Goal: Transaction & Acquisition: Purchase product/service

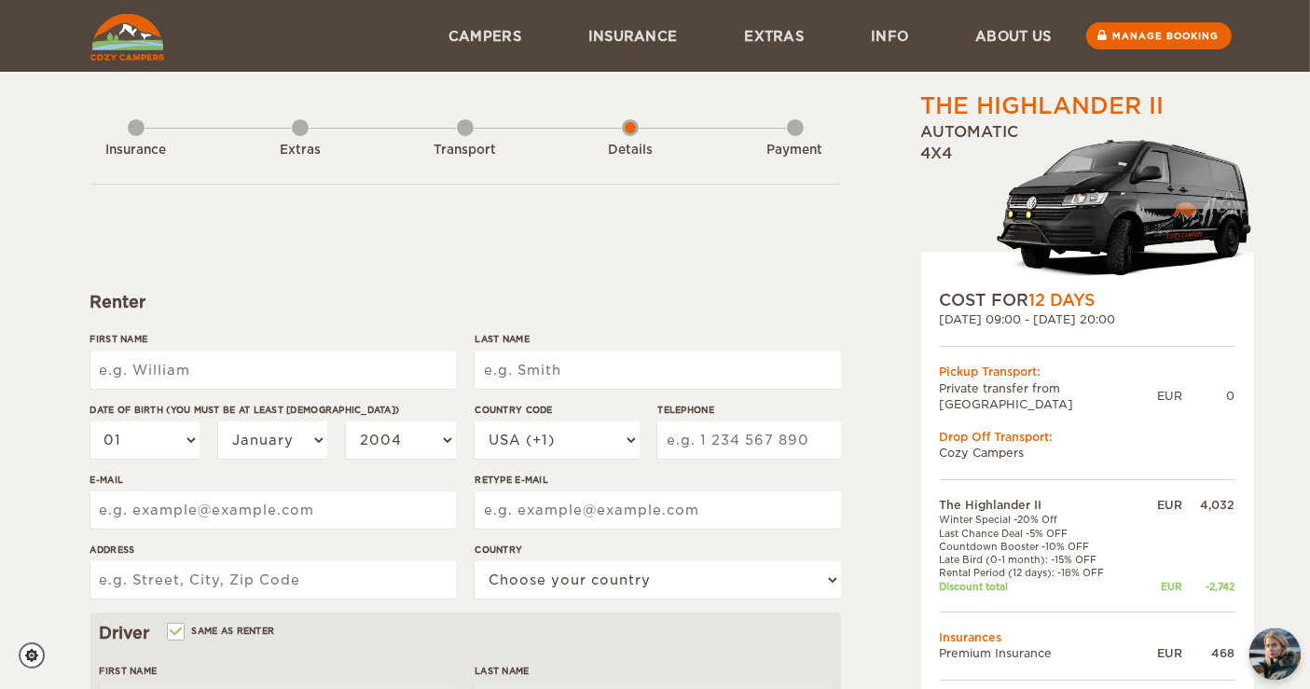
click at [170, 382] on input "First Name" at bounding box center [273, 370] width 366 height 37
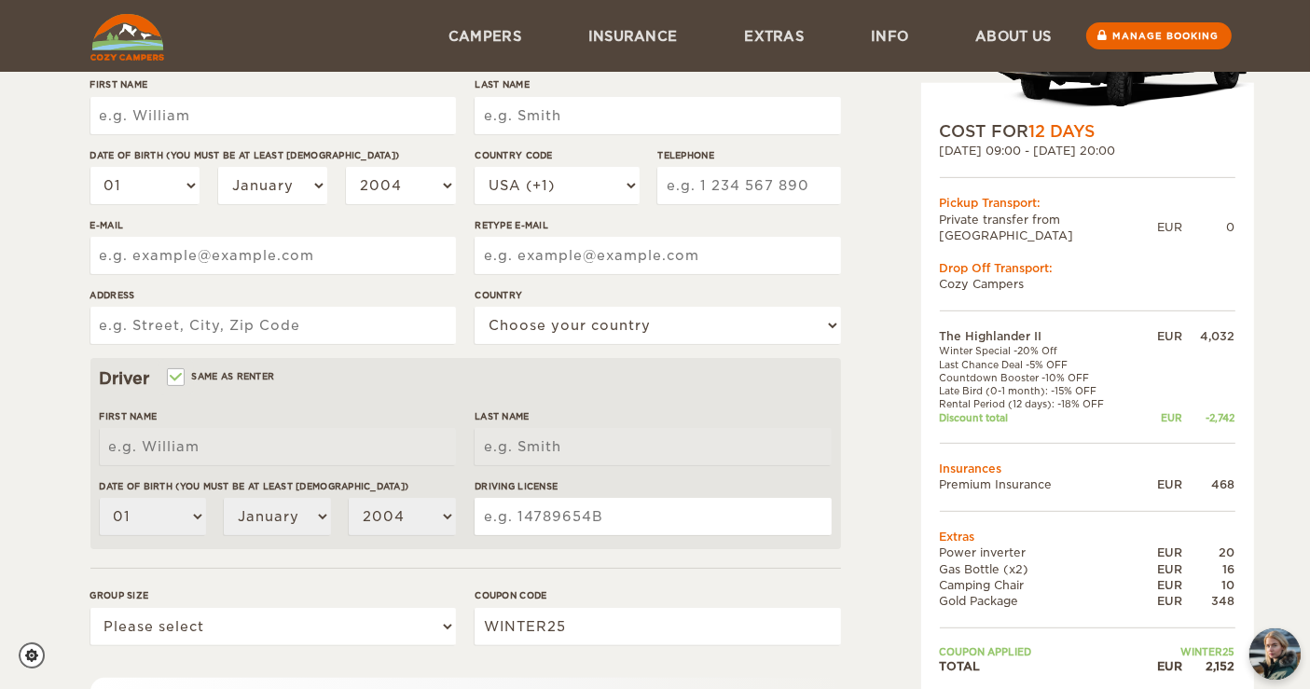
scroll to position [207, 0]
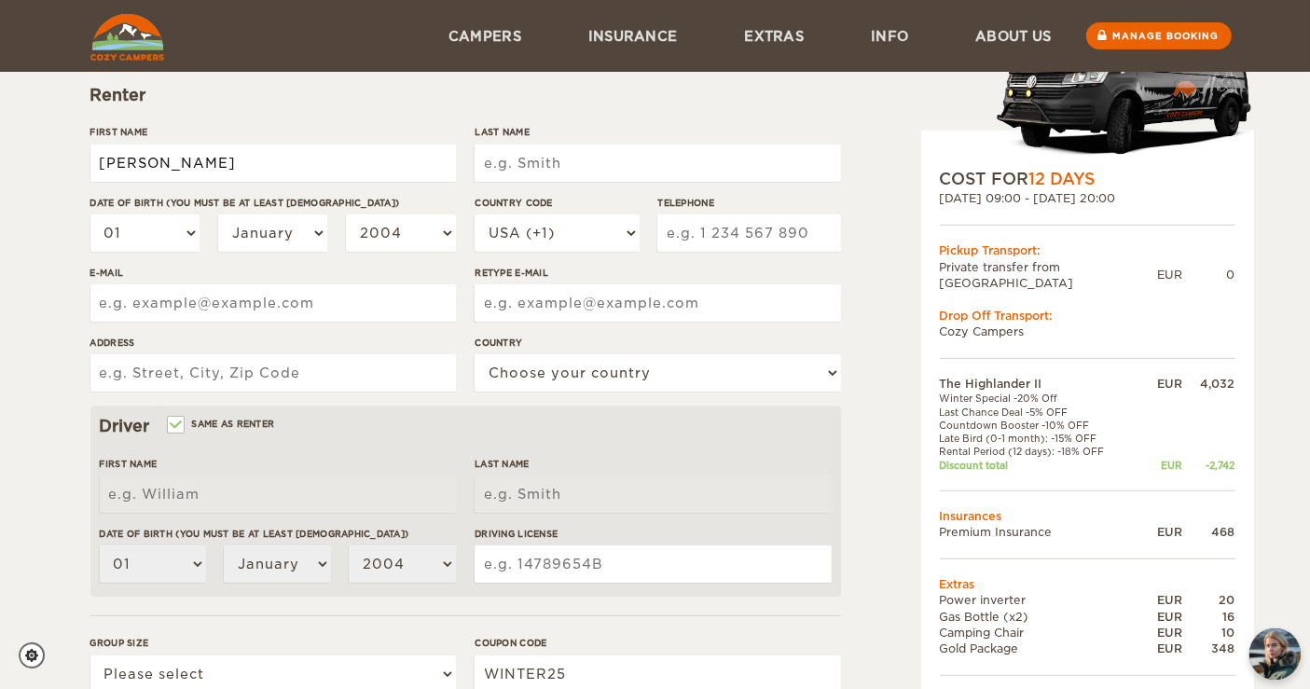
drag, startPoint x: 172, startPoint y: 159, endPoint x: 131, endPoint y: 168, distance: 41.9
click at [131, 168] on input "Patricia" at bounding box center [273, 163] width 366 height 37
type input "Patrícia"
click at [505, 169] on input "Last Name" at bounding box center [658, 163] width 366 height 37
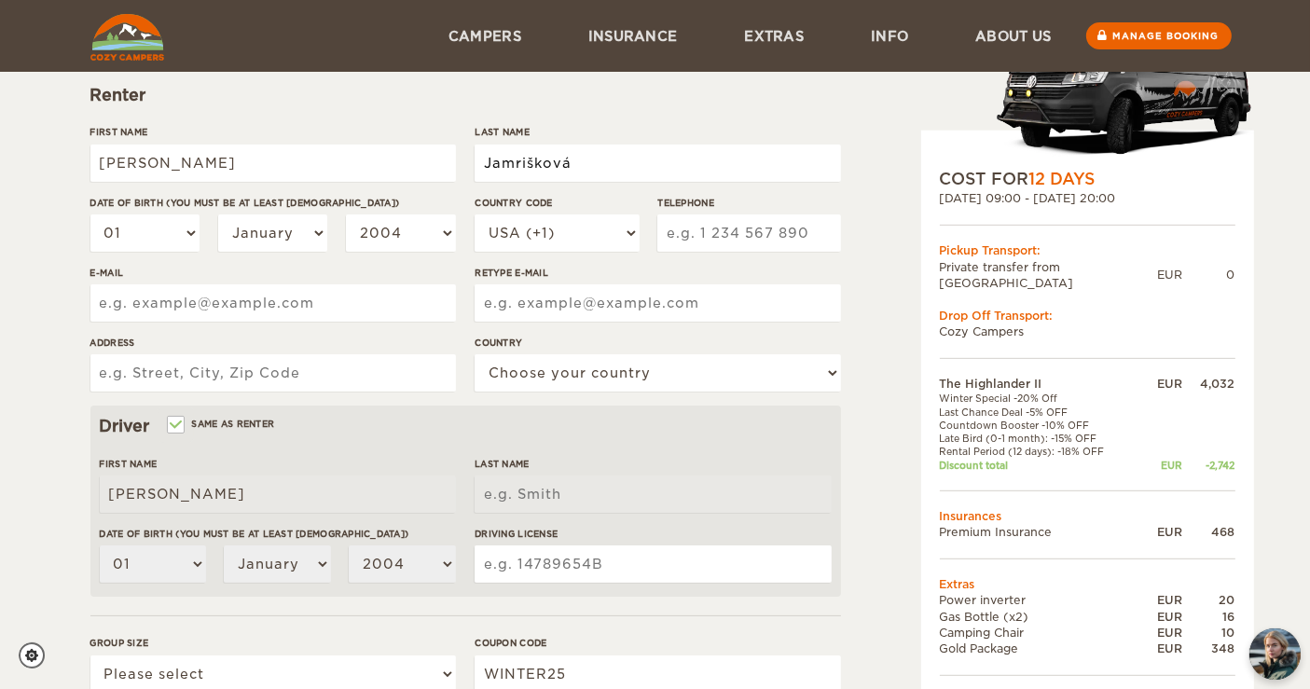
type input "Jamrišková"
click at [139, 231] on select "01 02 03 04 05 06 07 08 09 10 11 12 13 14 15 16 17 18 19 20 21 22 23 24 25 26 2…" at bounding box center [145, 233] width 110 height 37
select select "27"
click at [90, 215] on select "01 02 03 04 05 06 07 08 09 10 11 12 13 14 15 16 17 18 19 20 21 22 23 24 25 26 2…" at bounding box center [145, 233] width 110 height 37
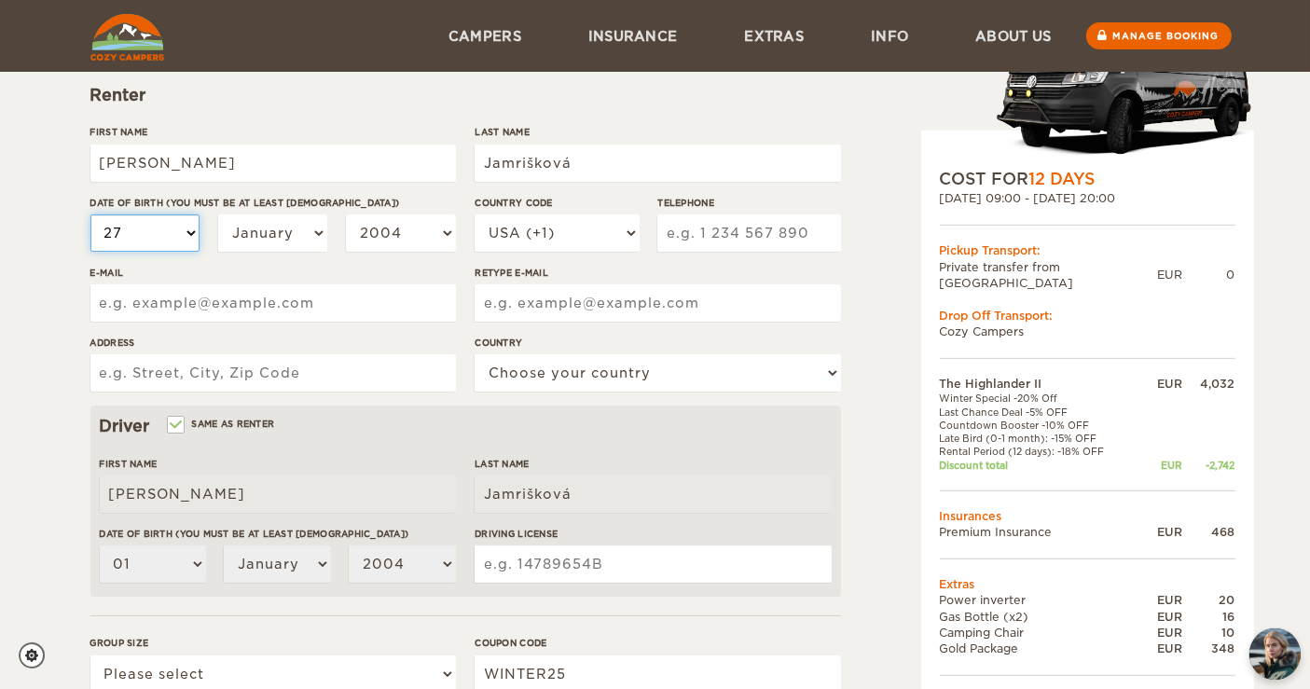
select select "27"
click at [285, 246] on select "January February March April May June July August September October November De…" at bounding box center [273, 233] width 110 height 37
select select "04"
click at [218, 215] on select "January February March April May June July August September October November De…" at bounding box center [273, 233] width 110 height 37
select select "04"
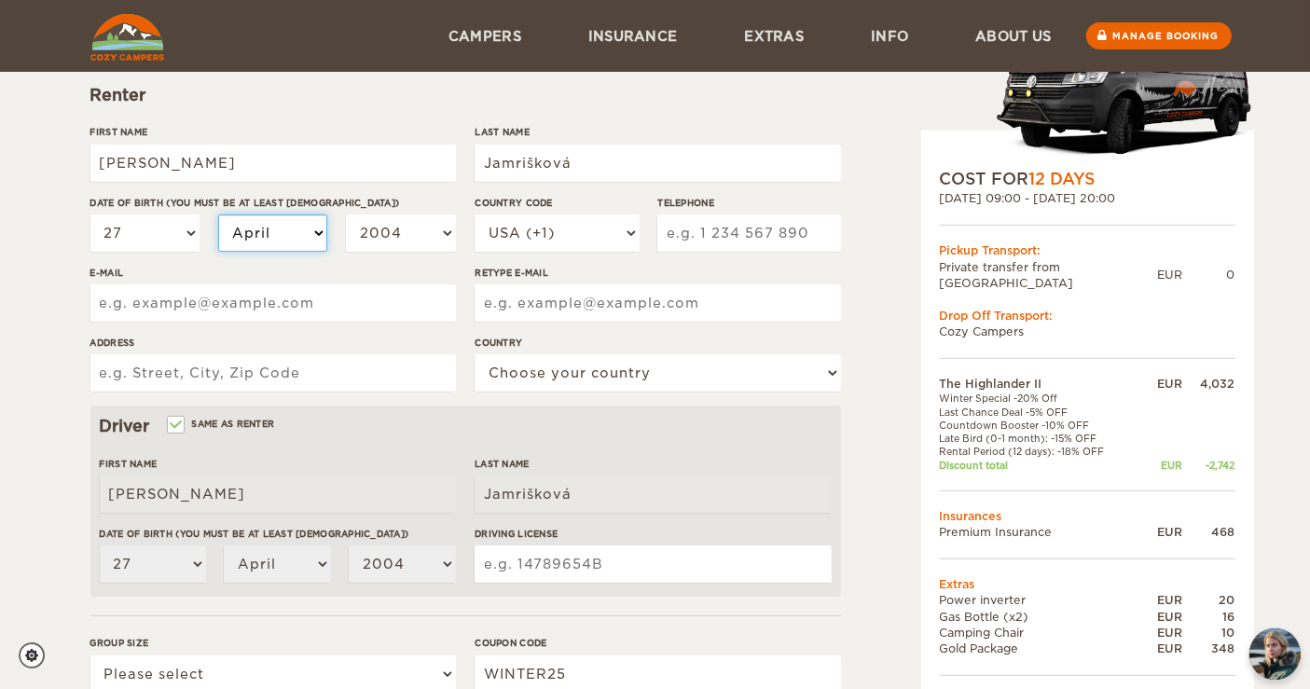
click at [303, 246] on select "January February March April May June July August September October November De…" at bounding box center [273, 233] width 110 height 37
select select "03"
click at [218, 215] on select "January February March April May June July August September October November De…" at bounding box center [273, 233] width 110 height 37
select select "03"
click at [415, 221] on select "2004 2003 2002 2001 2000 1999 1998 1997 1996 1995 1994 1993 1992 1991 1990 1989…" at bounding box center [401, 233] width 110 height 37
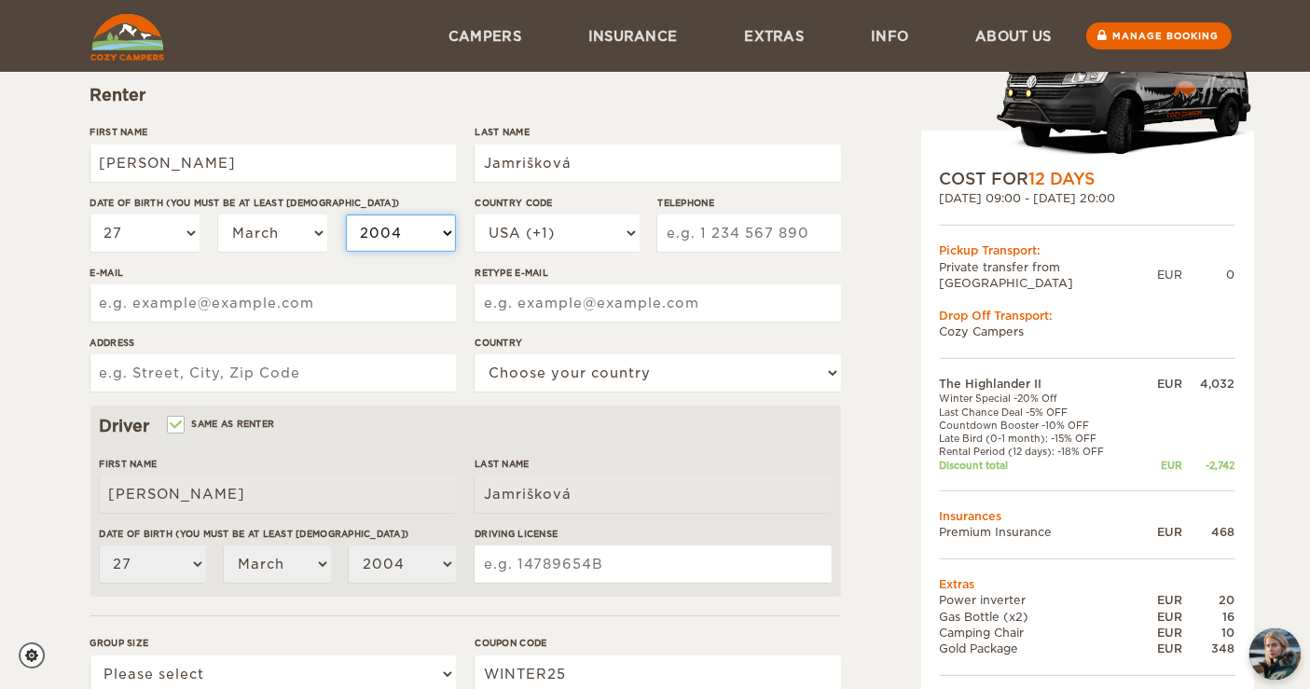
select select "1993"
click at [346, 215] on select "2004 2003 2002 2001 2000 1999 1998 1997 1996 1995 1994 1993 1992 1991 1990 1989…" at bounding box center [401, 233] width 110 height 37
select select "1993"
click at [564, 241] on select "USA (+1) UK (+44) Germany (+49) Algeria (+213) Andorra (+376) Angola (+244) Ang…" at bounding box center [557, 233] width 164 height 37
select select "421"
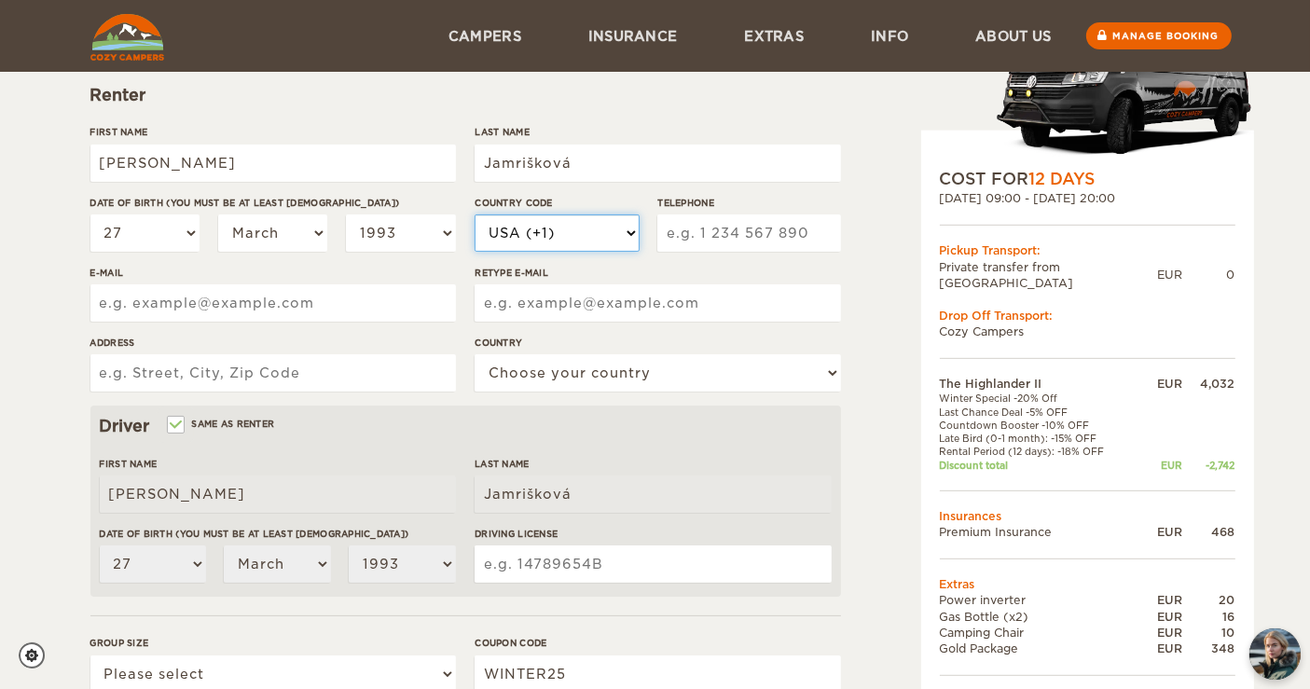
click at [475, 215] on select "USA (+1) UK (+44) Germany (+49) Algeria (+213) Andorra (+376) Angola (+244) Ang…" at bounding box center [557, 233] width 164 height 37
click at [706, 241] on input "Telephone" at bounding box center [748, 233] width 183 height 37
type input "905619954"
click at [187, 310] on input "E-mail" at bounding box center [273, 302] width 366 height 37
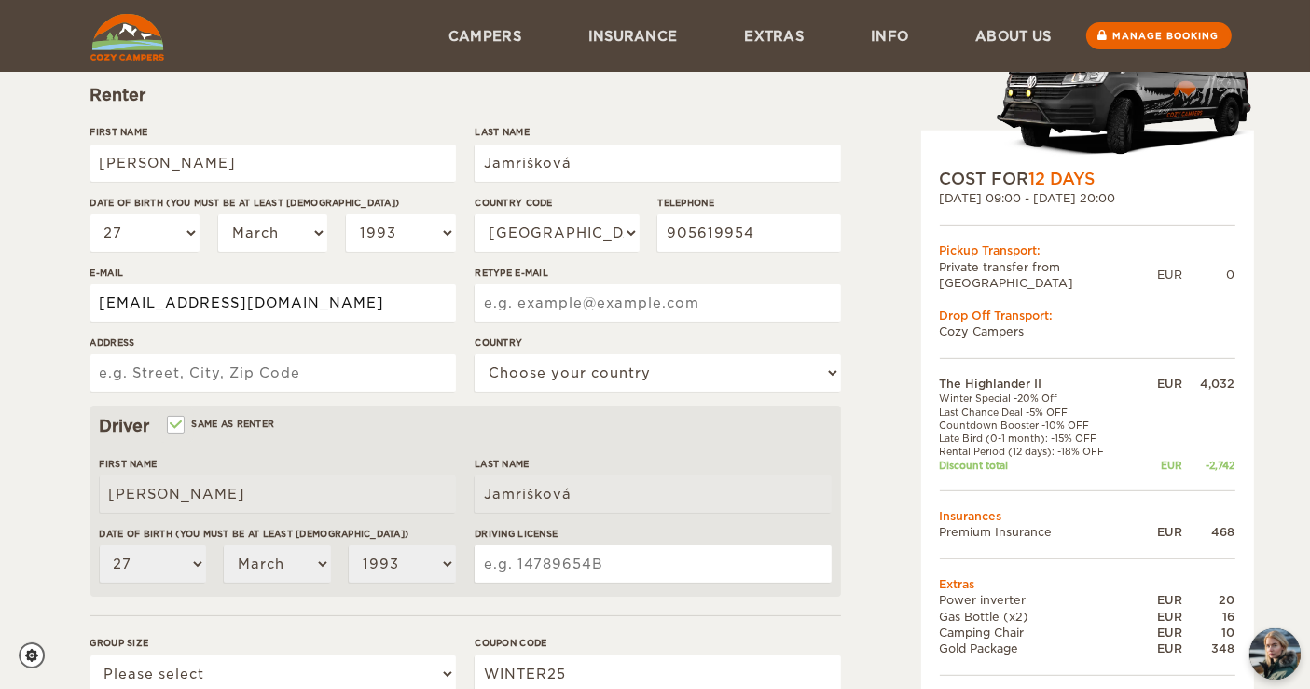
type input "patriciajamriskova@gmail.com"
click at [713, 298] on input "Retype E-mail" at bounding box center [658, 302] width 366 height 37
paste input "patriciajamriskova@gmail.com"
type input "patriciajamriskova@gmail.com"
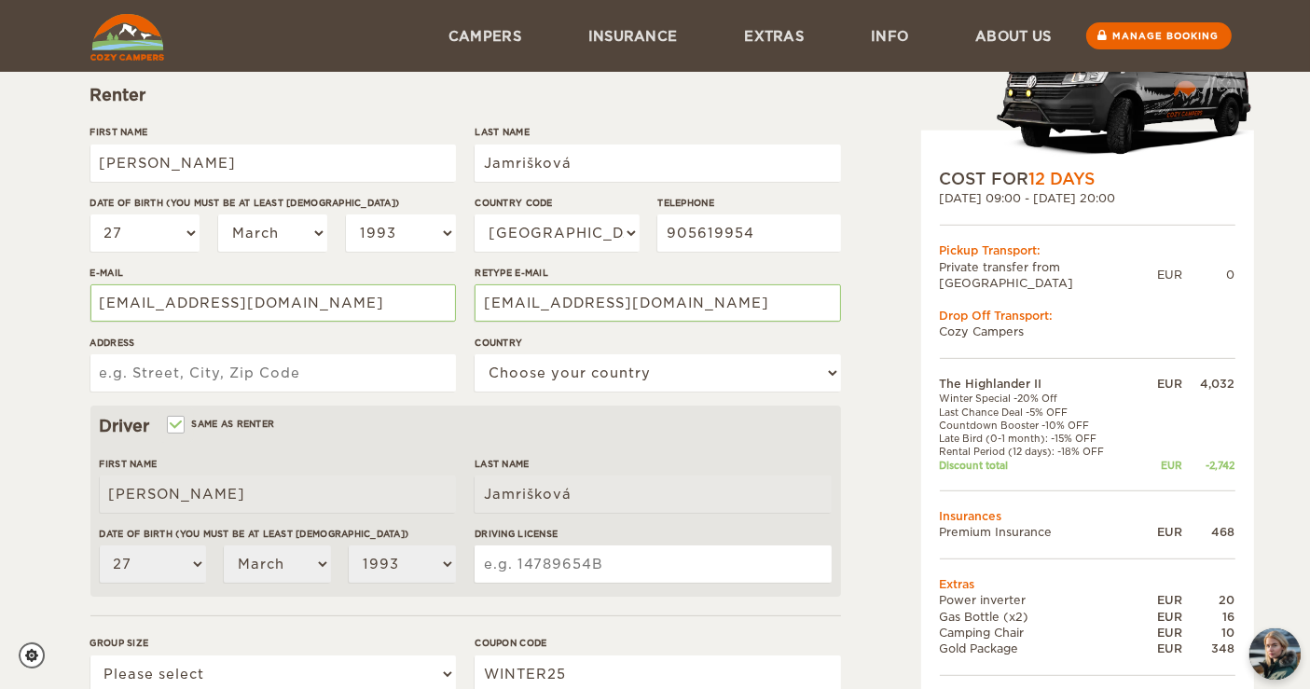
click at [24, 342] on div "The Highlander II Expand Collapse Total 2,152 EUR Automatic 4x4 COST FOR 12 Day…" at bounding box center [655, 399] width 1310 height 1212
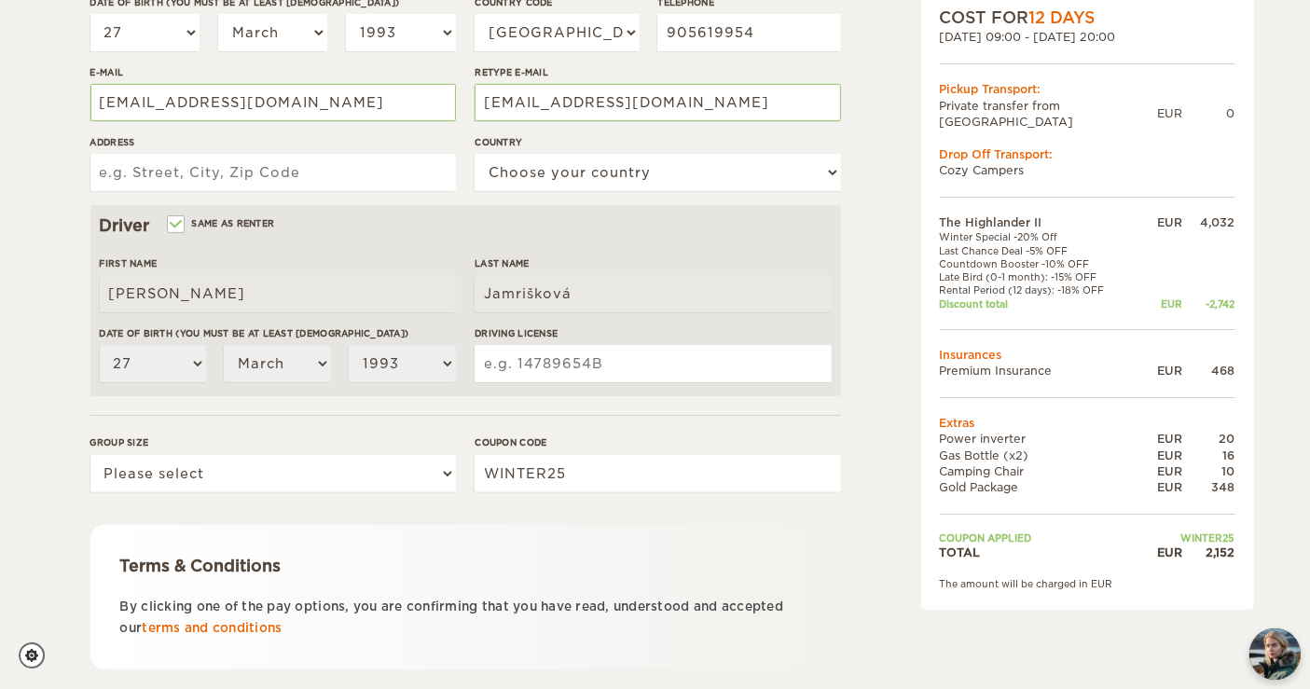
scroll to position [414, 0]
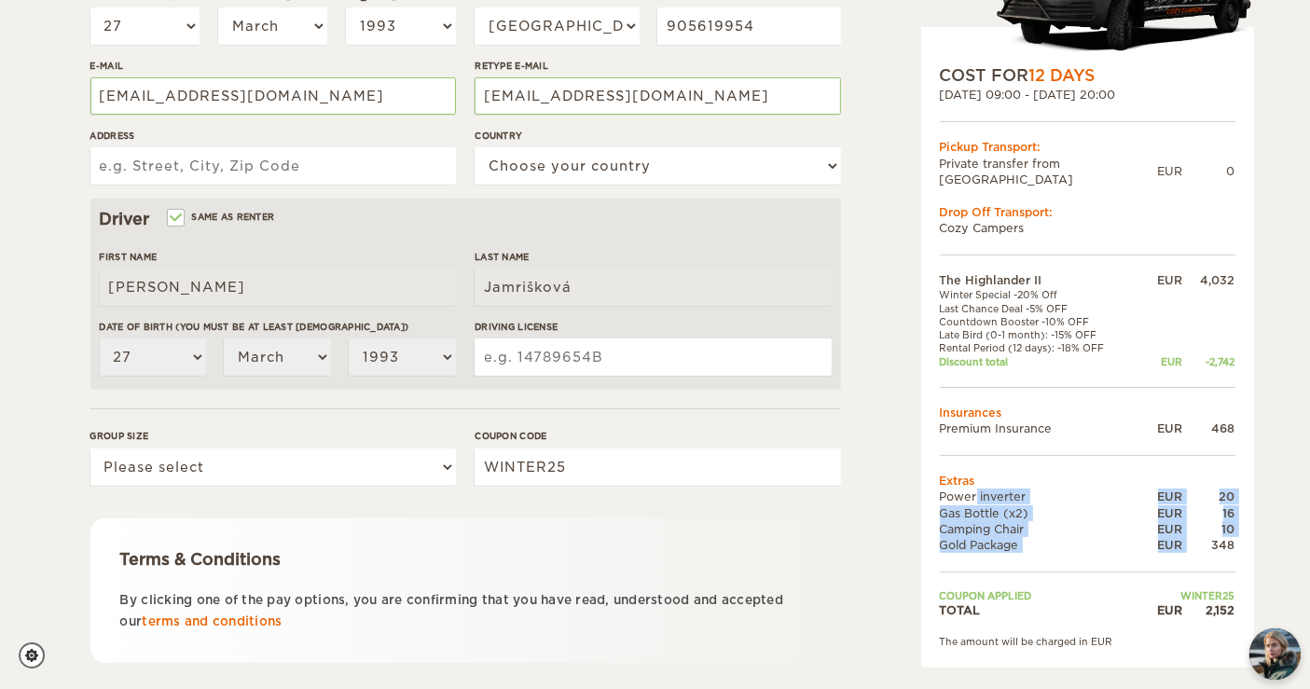
drag, startPoint x: 946, startPoint y: 484, endPoint x: 1208, endPoint y: 532, distance: 266.3
click at [1208, 532] on tbody "The Highlander II EUR 4,032 Winter Special -20% Off Last Chance Deal -5% OFF Co…" at bounding box center [1088, 445] width 296 height 346
click at [1208, 537] on div "348" at bounding box center [1209, 545] width 52 height 16
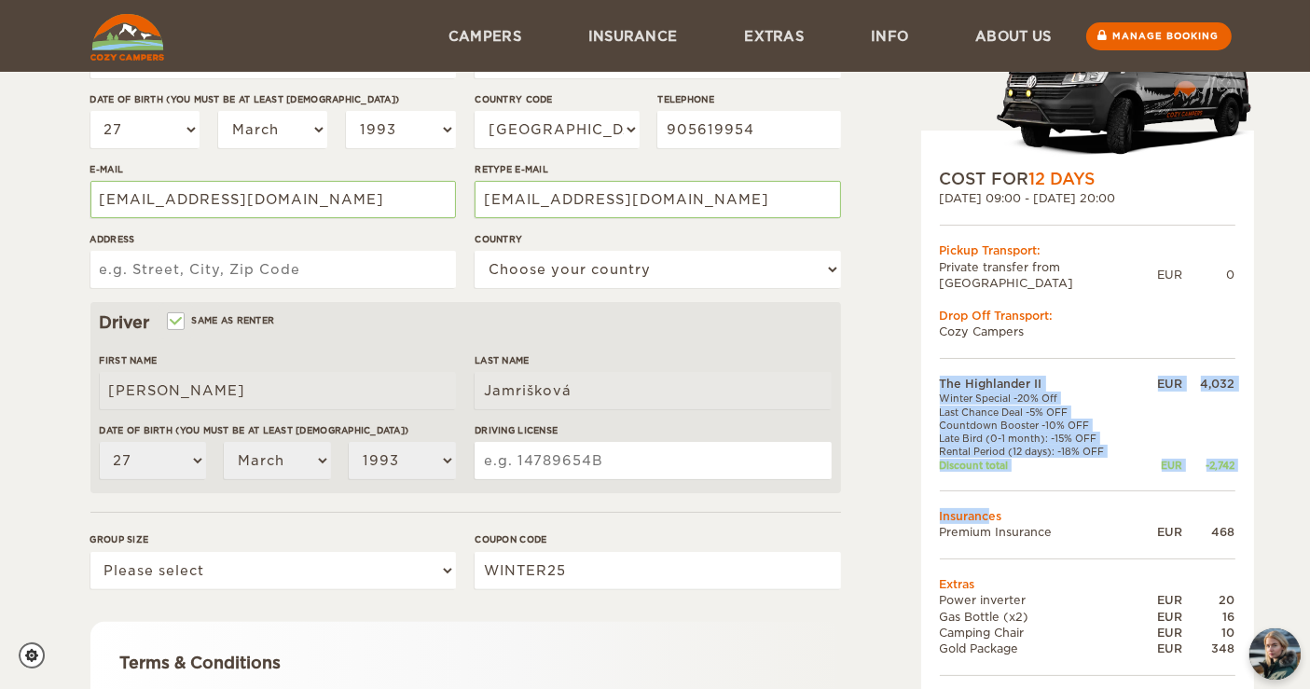
drag, startPoint x: 1225, startPoint y: 515, endPoint x: 991, endPoint y: 502, distance: 234.5
click at [991, 502] on div "COST FOR 12 Days 17. Oct 2025 09:00 - 28. Oct 2025 20:00 Pickup Transport: Priv…" at bounding box center [1087, 451] width 333 height 641
click at [988, 508] on td "Insurances" at bounding box center [1088, 516] width 296 height 16
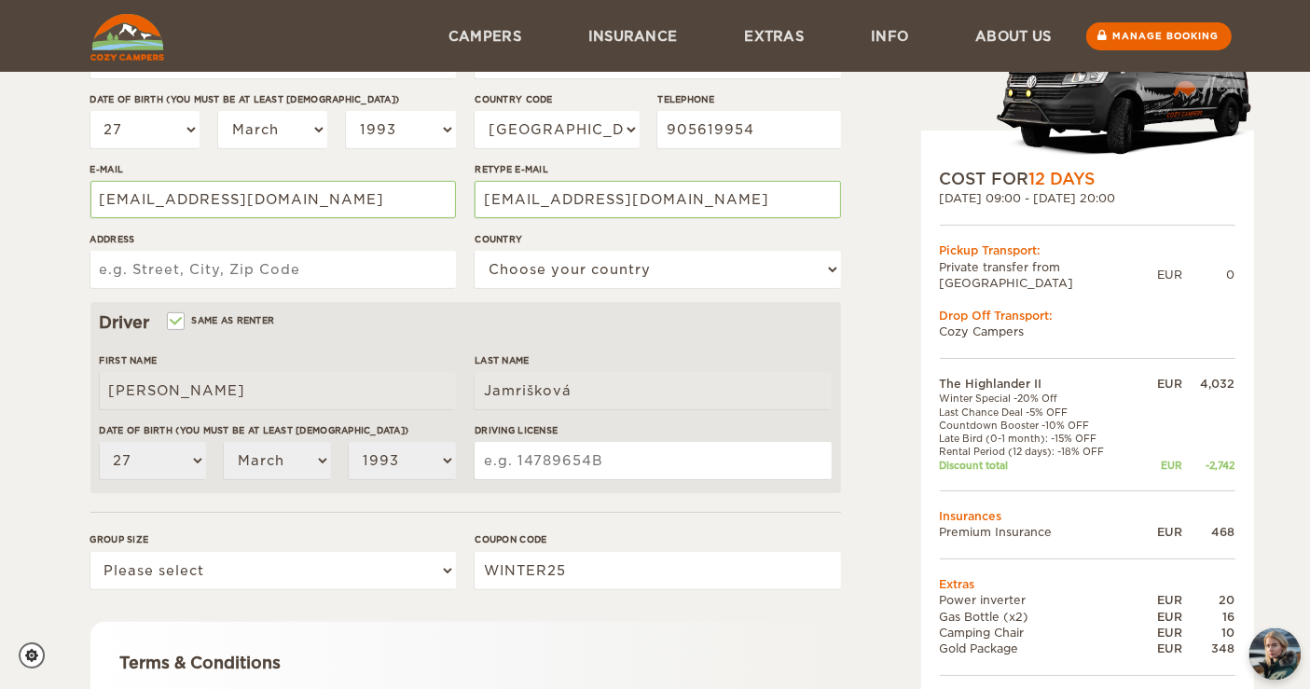
click at [946, 508] on td "Insurances" at bounding box center [1088, 516] width 296 height 16
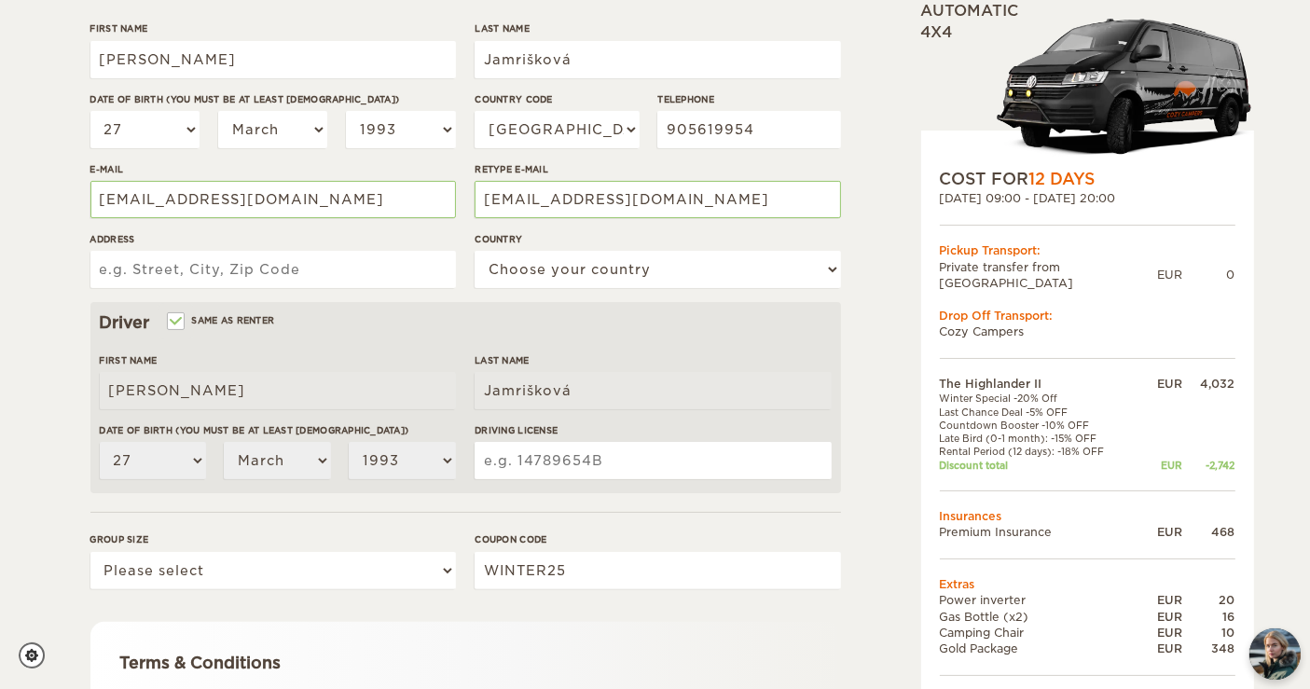
click at [561, 470] on input "Driving License" at bounding box center [653, 460] width 356 height 37
type input "E0509178"
click at [586, 513] on form "Renter First Name Patrícia Last Name Jamrišková Date of birth (You must be at l…" at bounding box center [465, 364] width 751 height 982
click at [389, 520] on form "Renter First Name Patrícia Last Name Jamrišková Date of birth (You must be at l…" at bounding box center [465, 364] width 751 height 982
click at [374, 527] on form "Renter First Name Patrícia Last Name Jamrišková Date of birth (You must be at l…" at bounding box center [465, 364] width 751 height 982
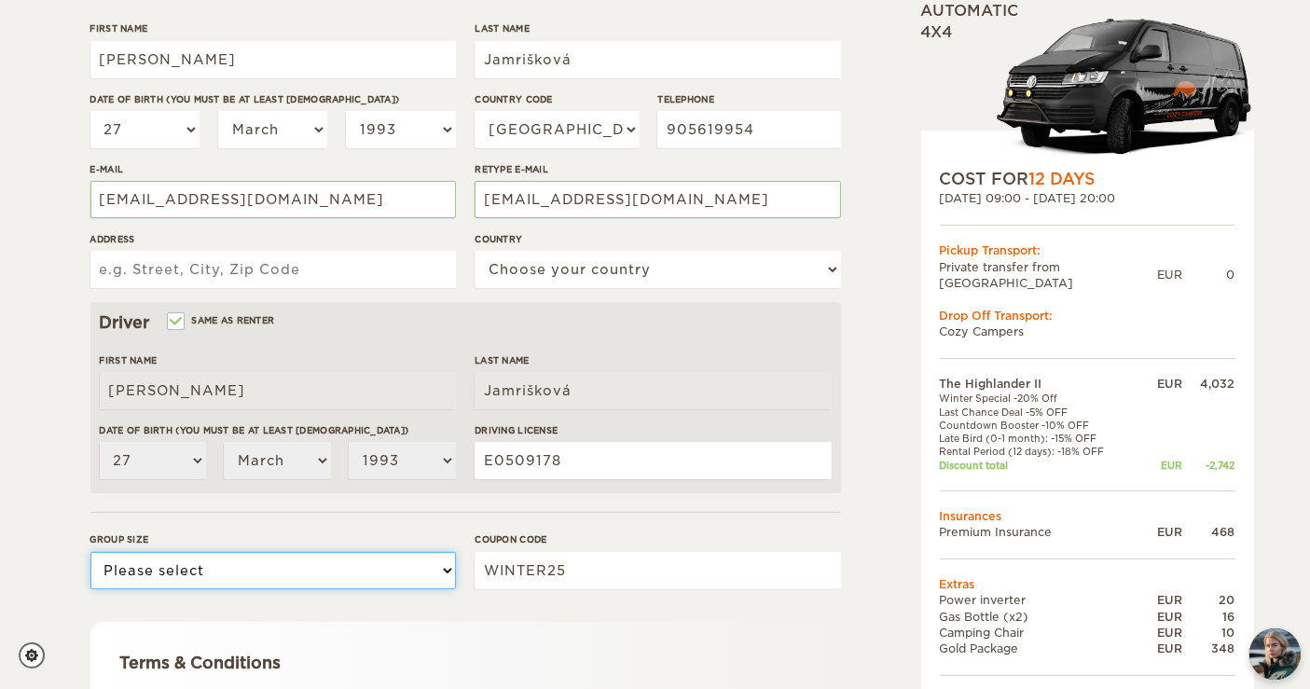
click at [317, 566] on select "Please select 1 2" at bounding box center [273, 570] width 366 height 37
select select "1"
click at [90, 552] on select "Please select 1 2" at bounding box center [273, 570] width 366 height 37
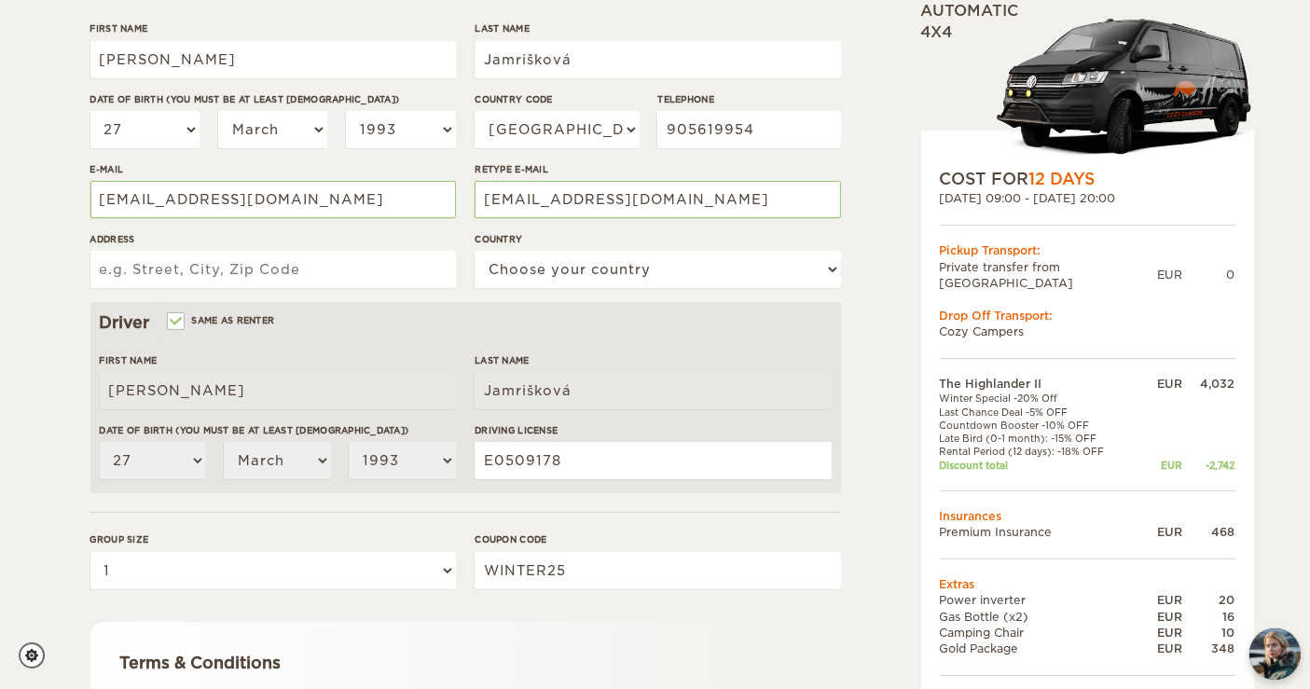
click at [50, 551] on div "The Highlander II Expand Collapse Total 2,152 EUR Automatic 4x4 COST FOR 12 Day…" at bounding box center [655, 295] width 1310 height 1212
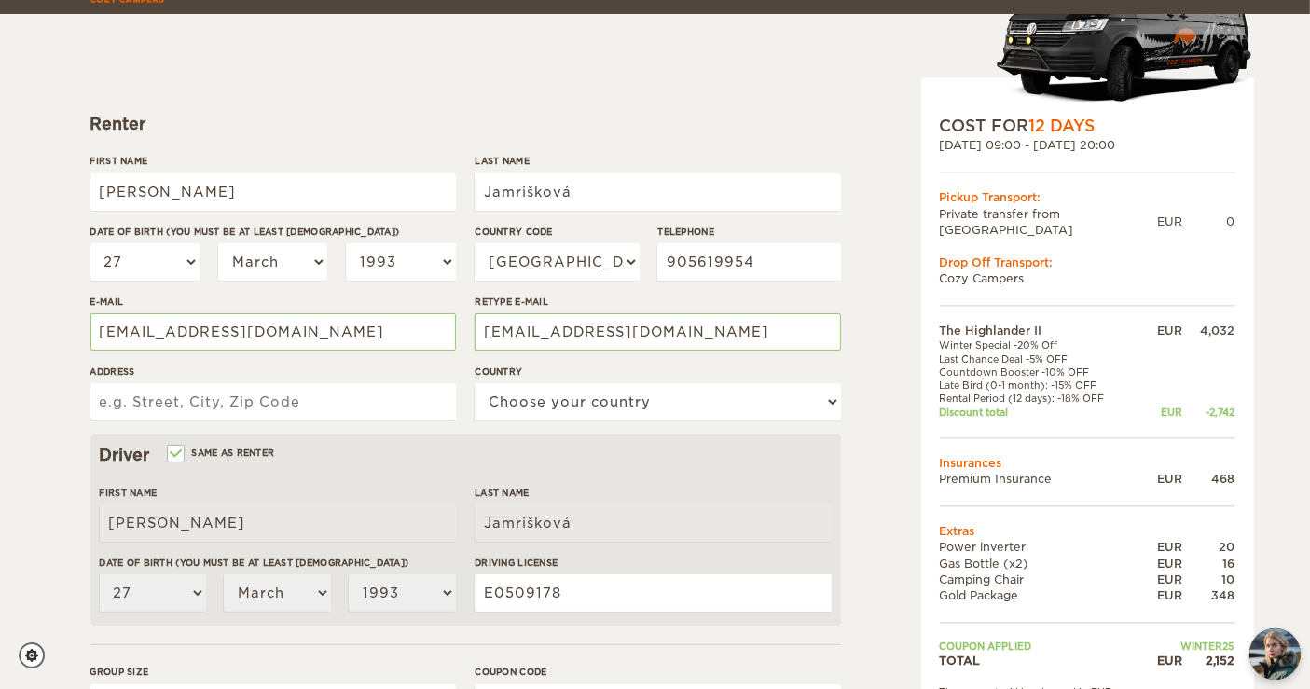
scroll to position [211, 0]
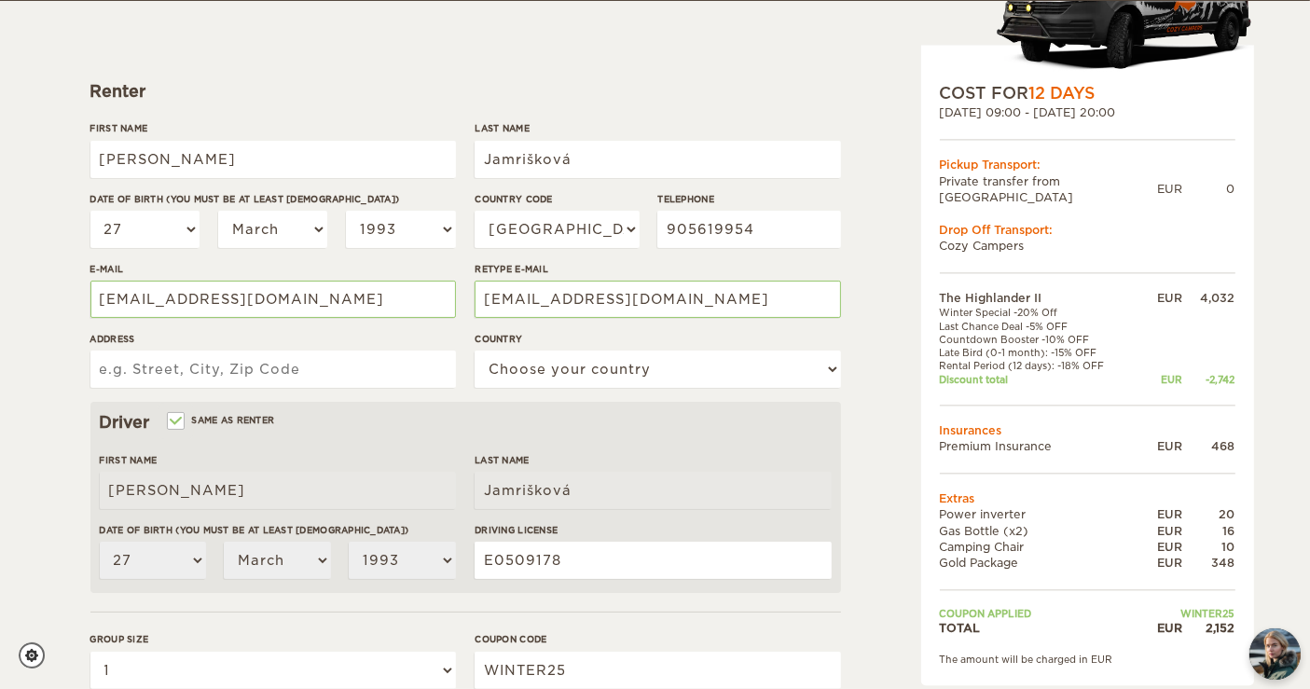
click at [202, 371] on input "Address" at bounding box center [273, 369] width 366 height 37
type input "Lotysska 44, 82106 Bratislava"
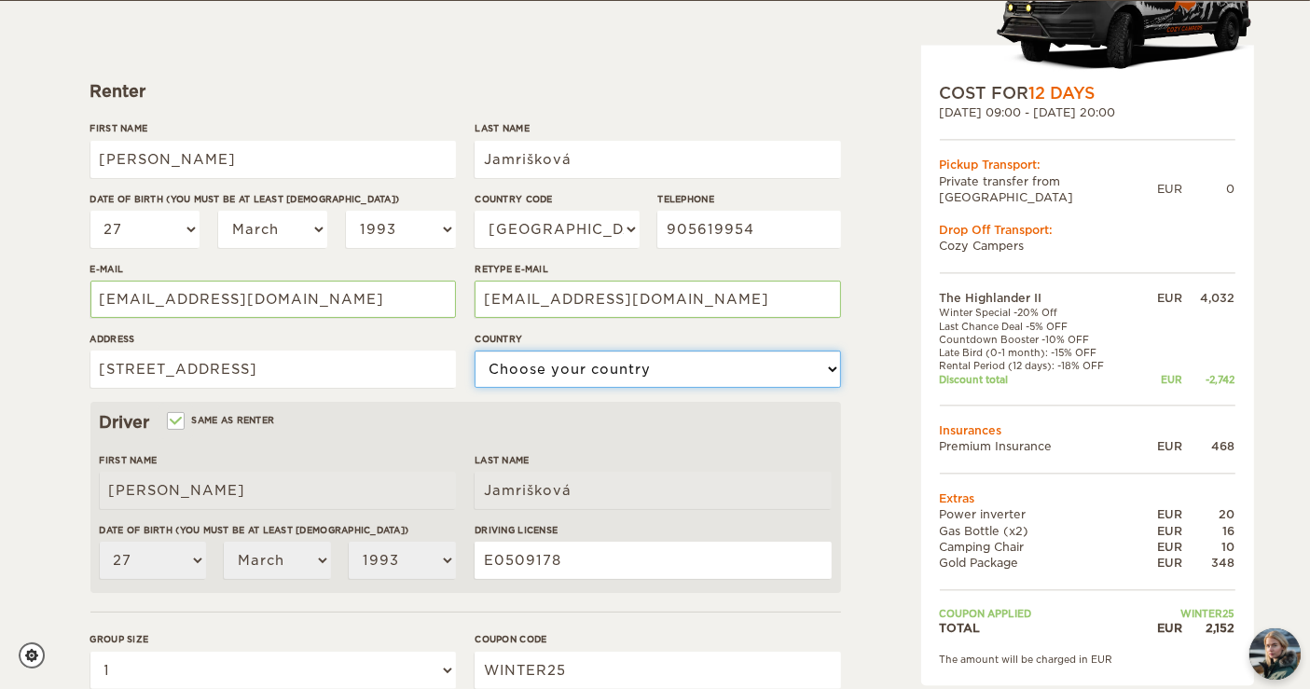
click at [494, 380] on select "Choose your country United States United Kingdom Germany Afghanistan Albania Al…" at bounding box center [658, 369] width 366 height 37
select select "190"
click at [475, 351] on select "Choose your country United States United Kingdom Germany Afghanistan Albania Al…" at bounding box center [658, 369] width 366 height 37
drag, startPoint x: 39, startPoint y: 427, endPoint x: 50, endPoint y: 432, distance: 12.1
click at [39, 438] on div "The Highlander II Expand Collapse Total 2,152 EUR Automatic 4x4 COST FOR 12 Day…" at bounding box center [655, 395] width 1310 height 1212
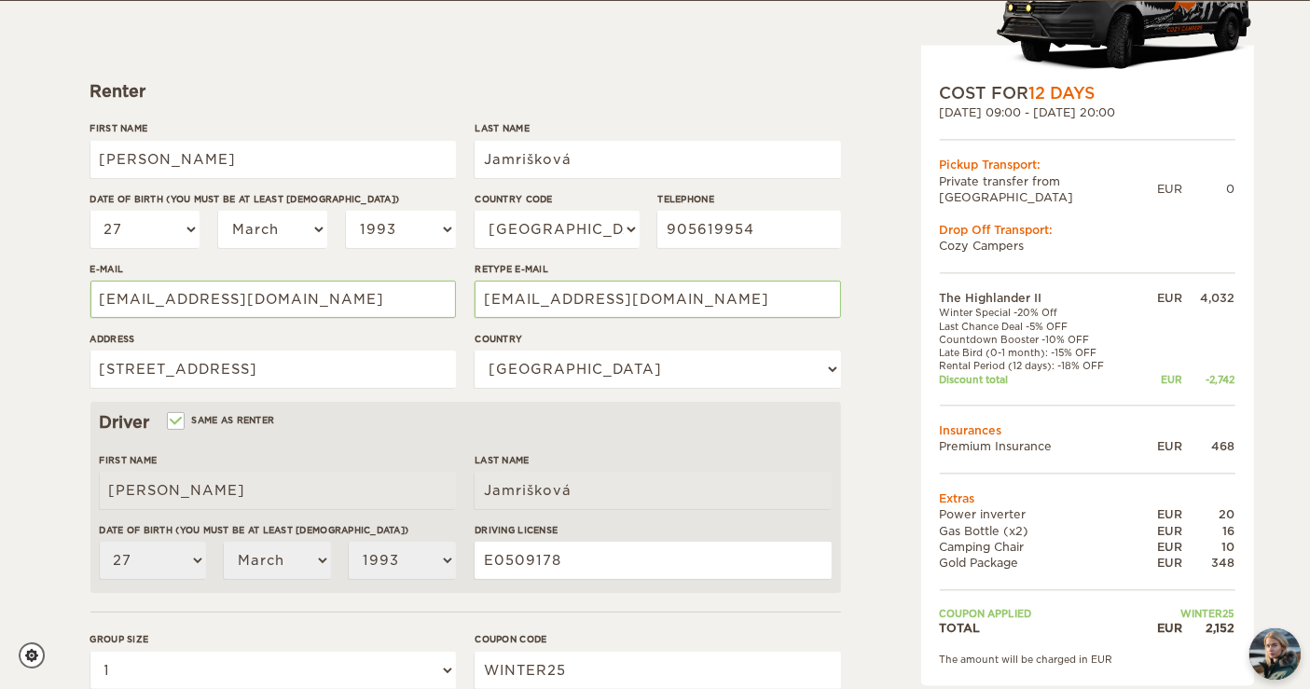
click at [602, 414] on div "Driver Same as renter" at bounding box center [466, 422] width 732 height 22
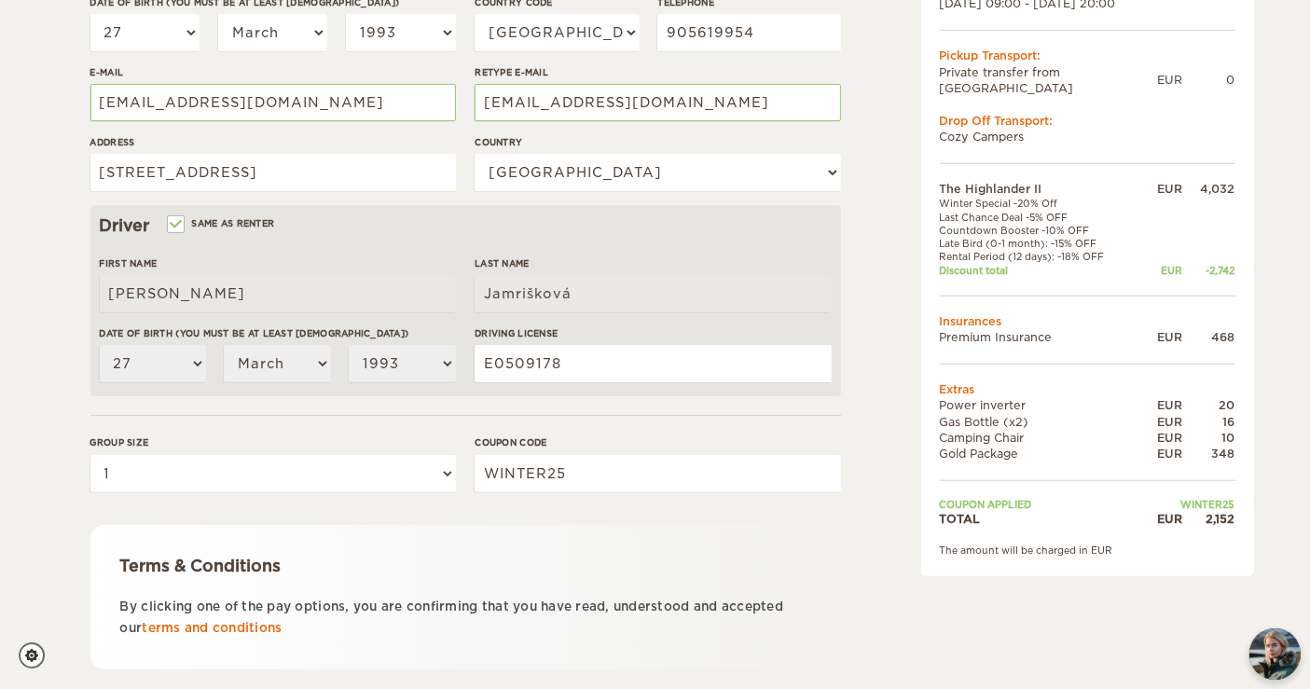
scroll to position [522, 0]
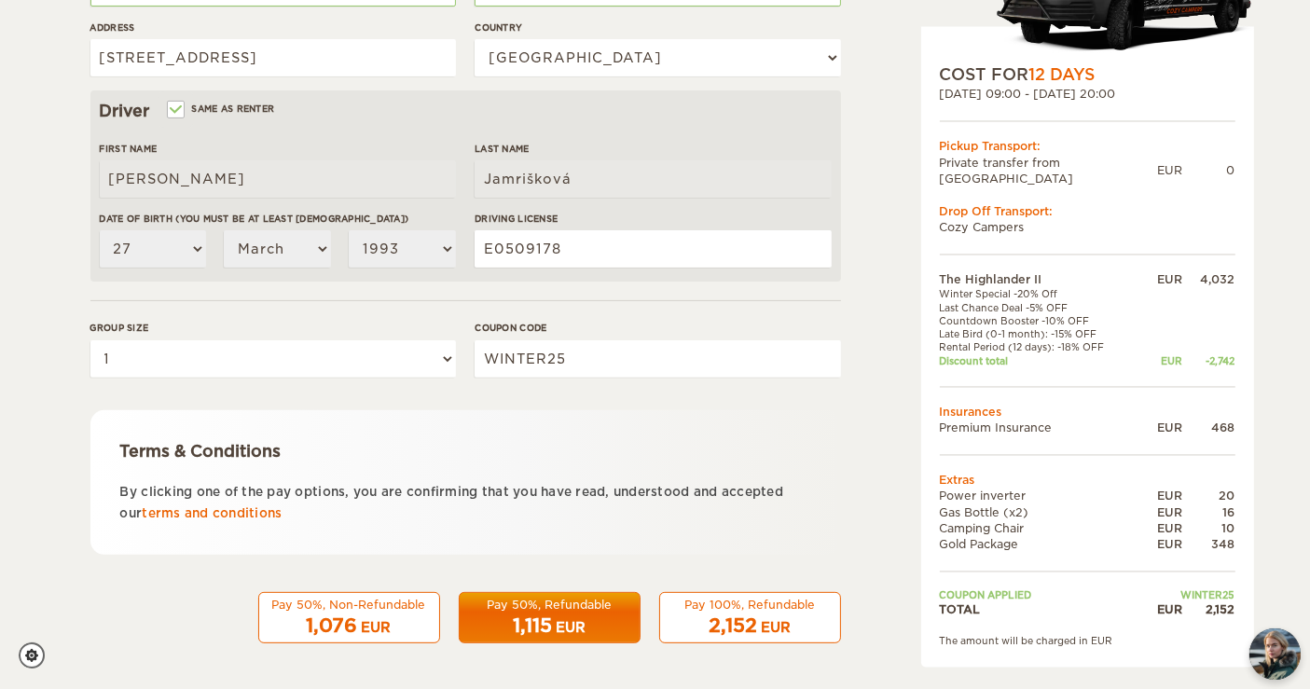
click at [533, 606] on div "Pay 50%, Refundable" at bounding box center [550, 605] width 158 height 16
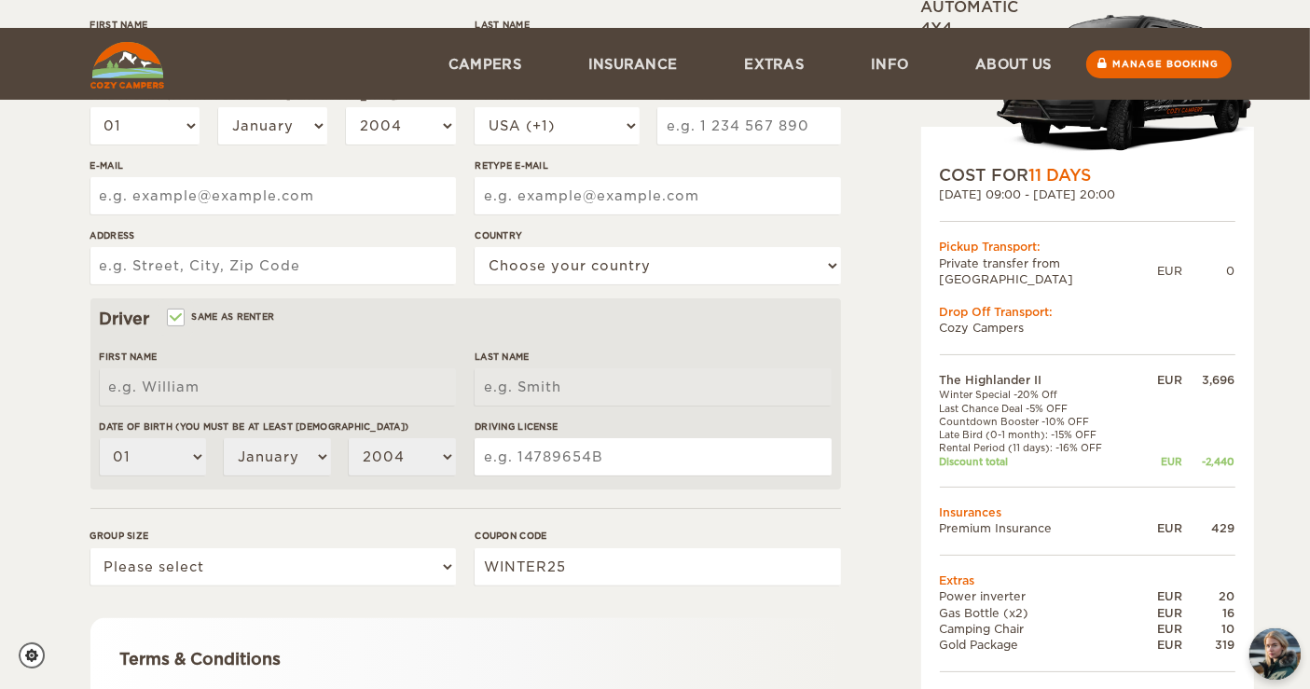
scroll to position [414, 0]
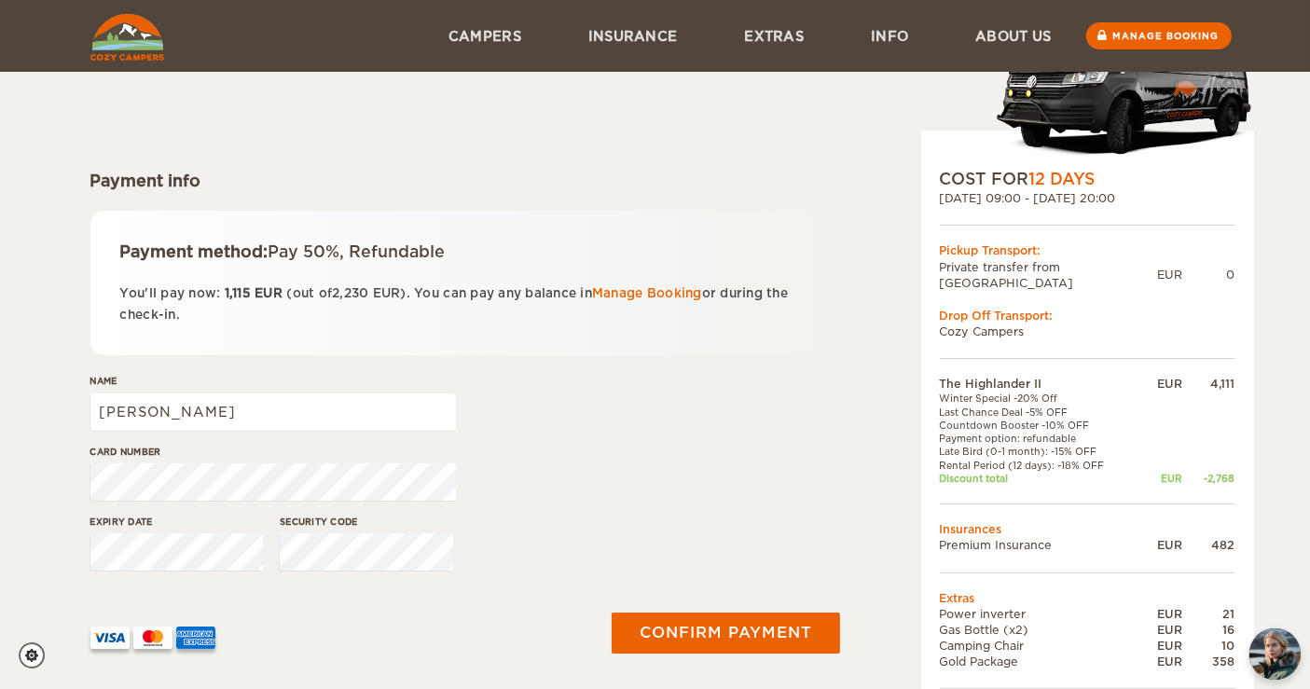
scroll to position [104, 0]
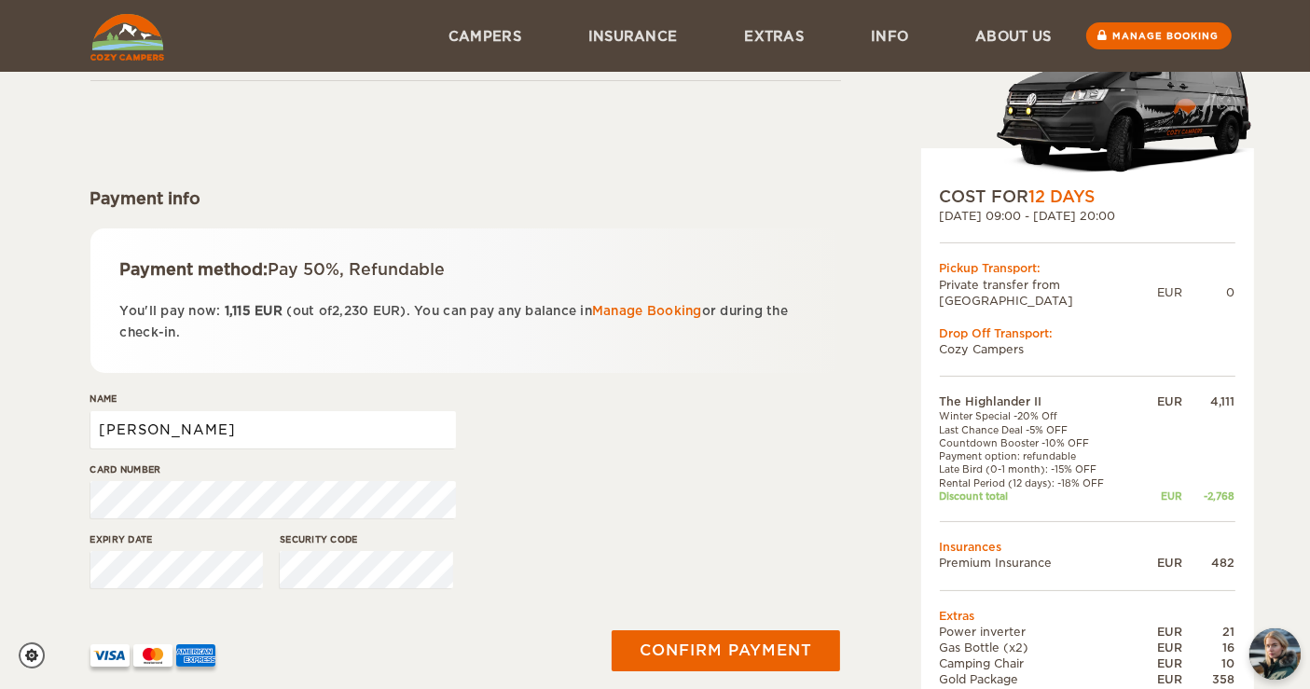
click at [248, 430] on input "Patrícia" at bounding box center [273, 429] width 366 height 37
type input "Patrícia Jamriskova"
click at [602, 502] on div "Card number" at bounding box center [465, 498] width 751 height 70
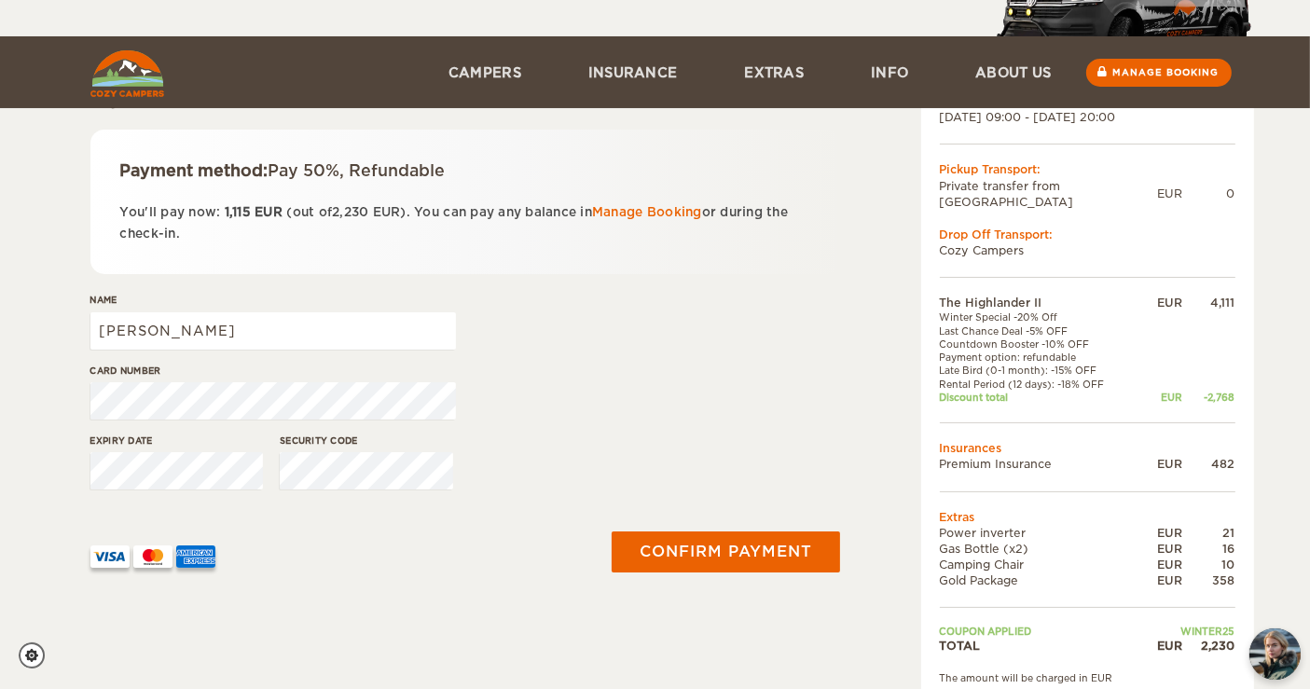
scroll to position [311, 0]
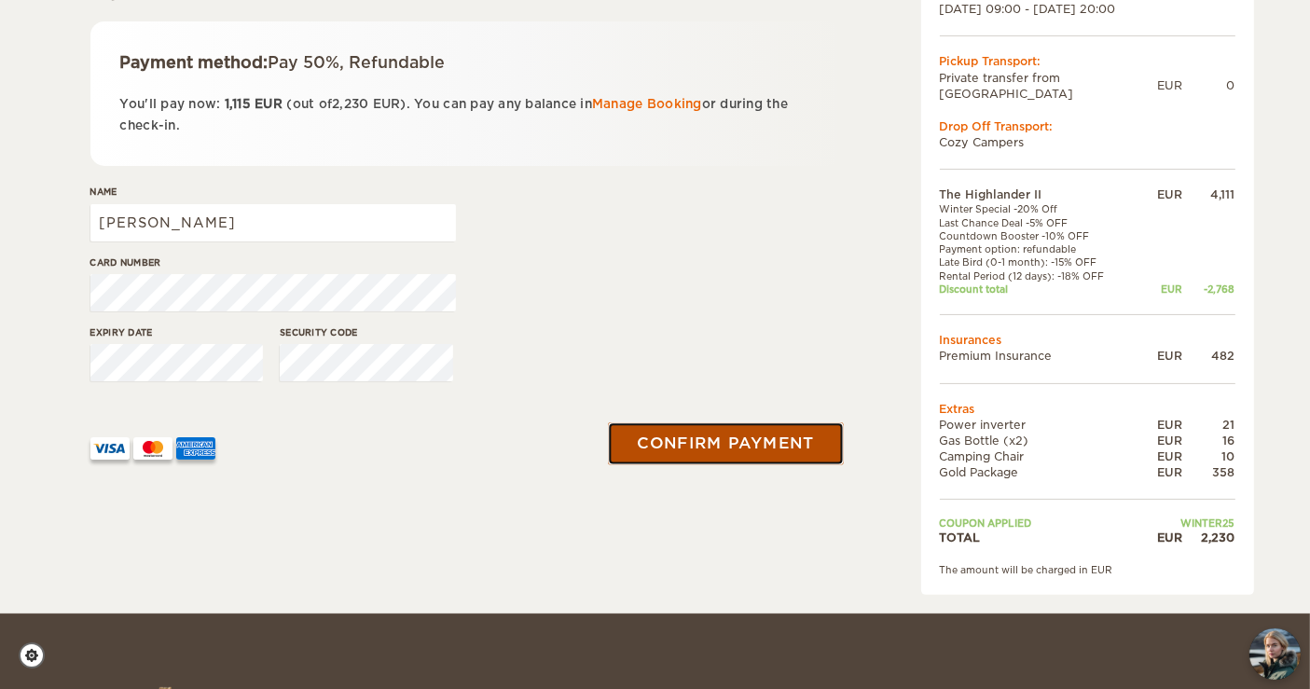
click at [717, 446] on button "Confirm payment" at bounding box center [726, 443] width 235 height 42
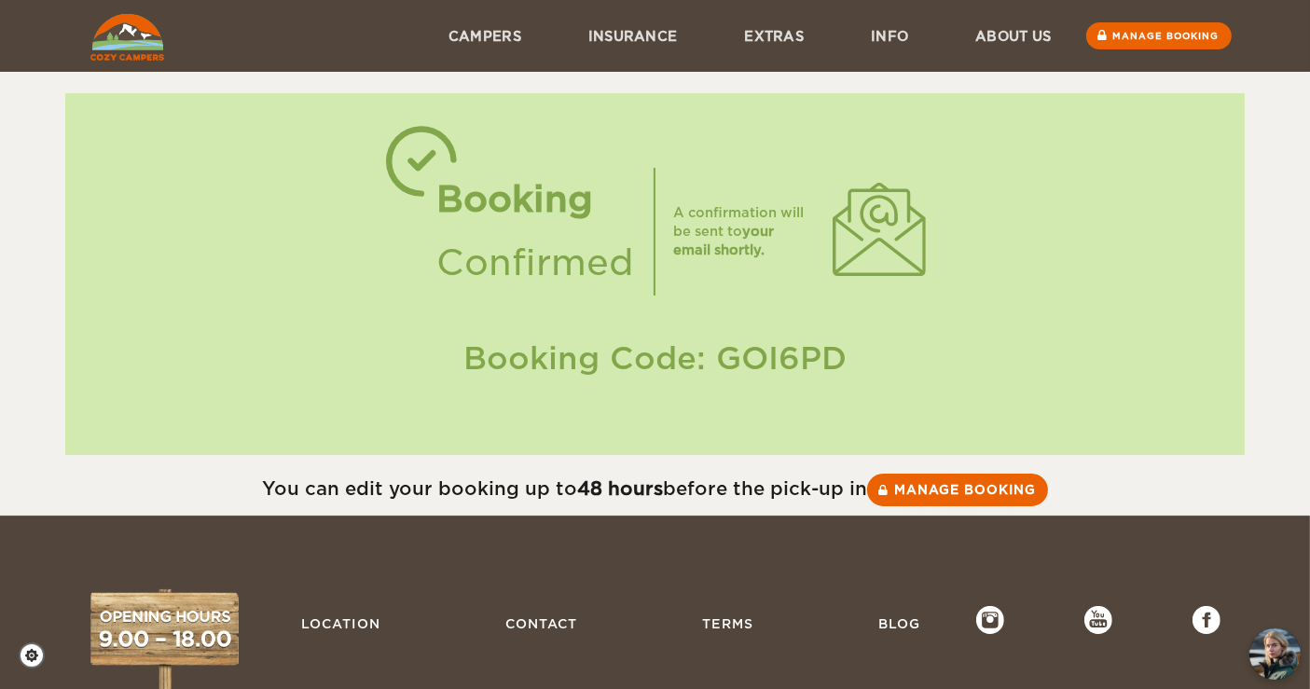
drag, startPoint x: 858, startPoint y: 353, endPoint x: 721, endPoint y: 361, distance: 137.4
click at [721, 361] on div "Booking Code: GOI6PD" at bounding box center [655, 359] width 1142 height 44
copy div "GOI6PD"
click at [996, 488] on link "Manage booking" at bounding box center [958, 490] width 187 height 34
